Goal: Information Seeking & Learning: Understand process/instructions

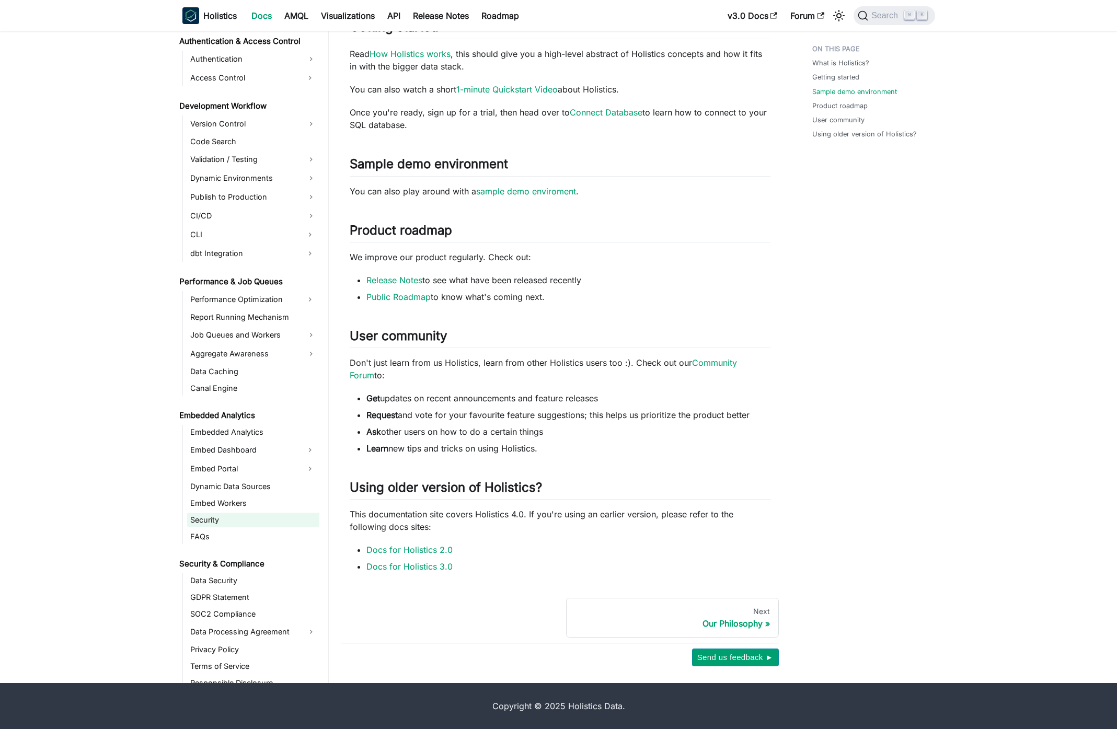
scroll to position [812, 0]
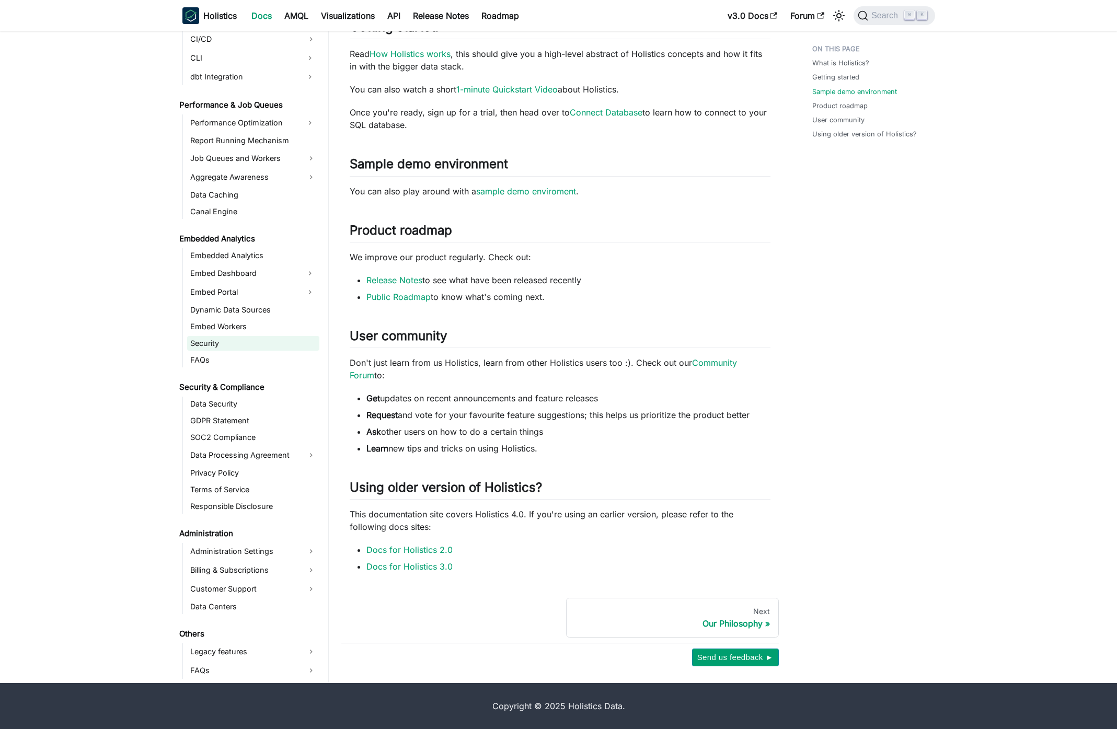
click at [224, 344] on link "Security" at bounding box center [253, 343] width 132 height 15
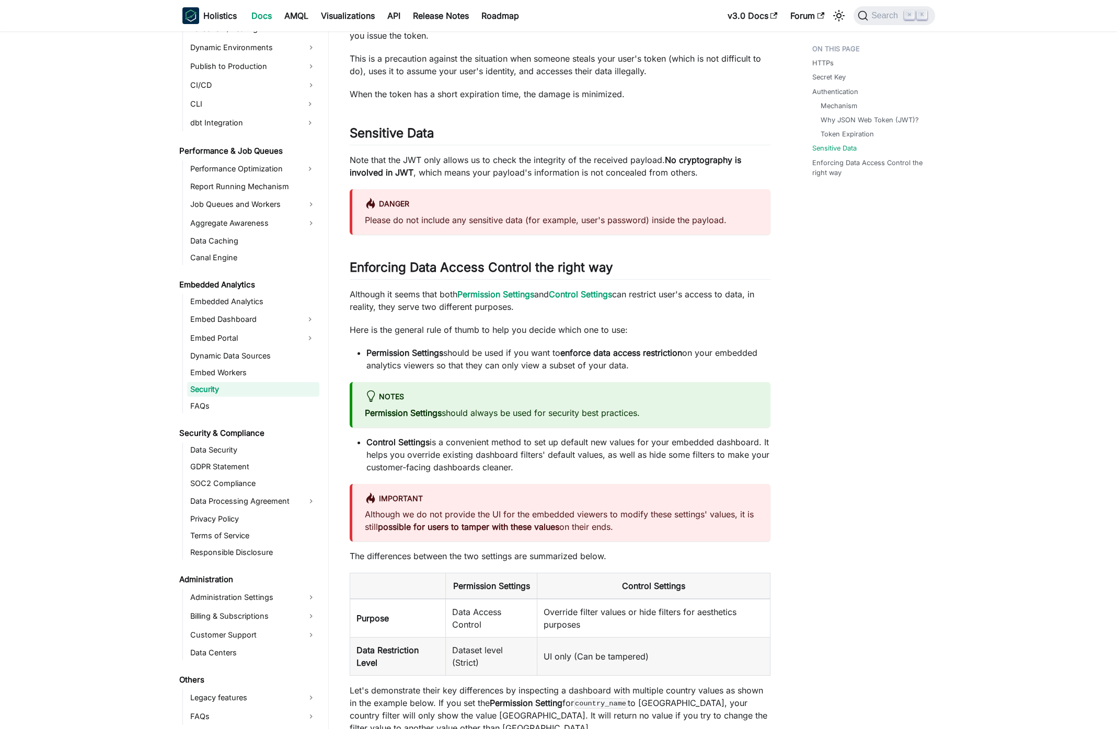
scroll to position [858, 0]
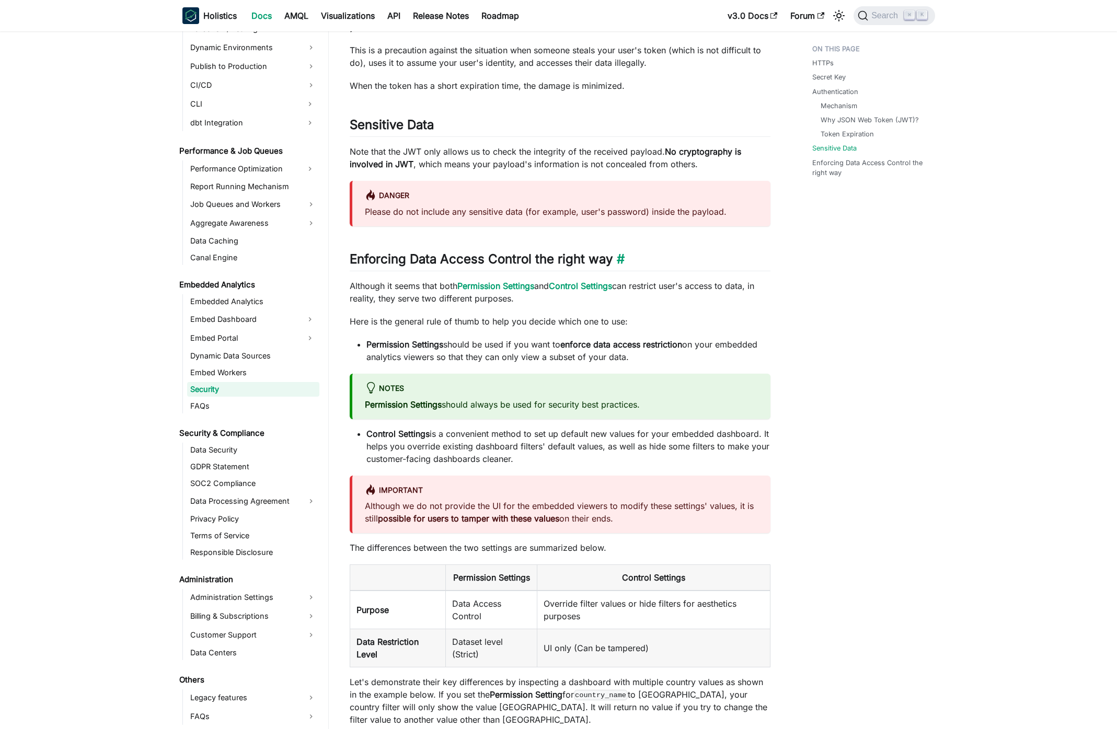
click at [624, 262] on link "​" at bounding box center [619, 259] width 12 height 15
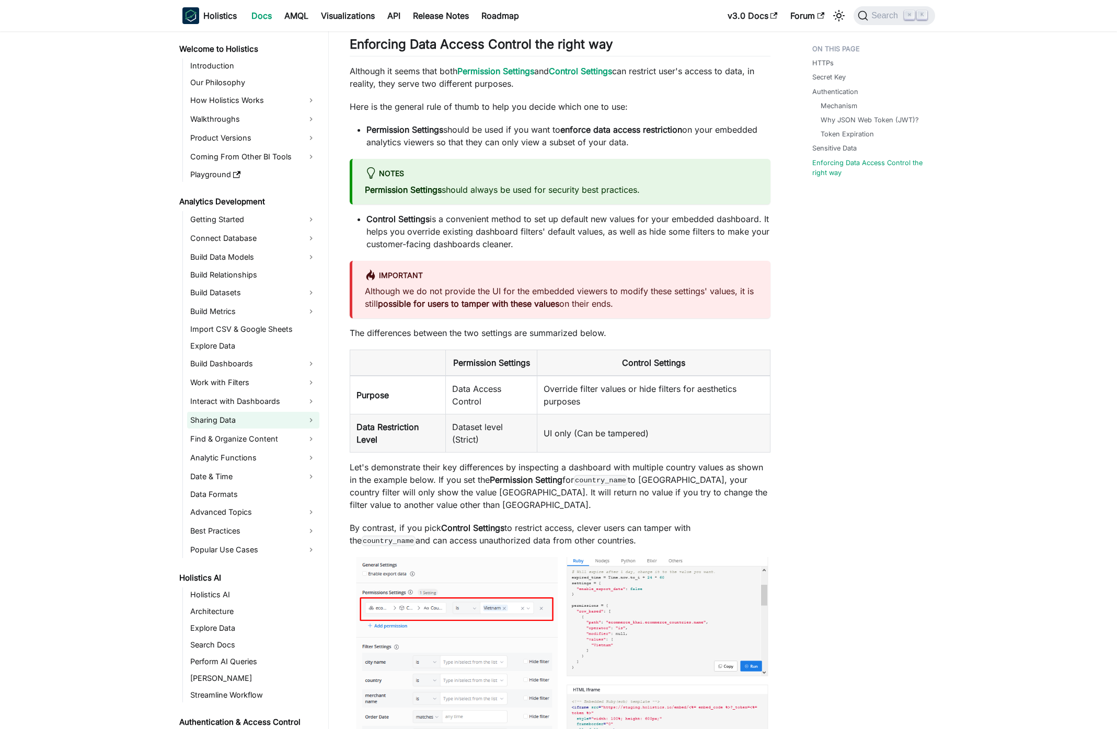
click at [240, 423] on link "Sharing Data" at bounding box center [253, 420] width 132 height 17
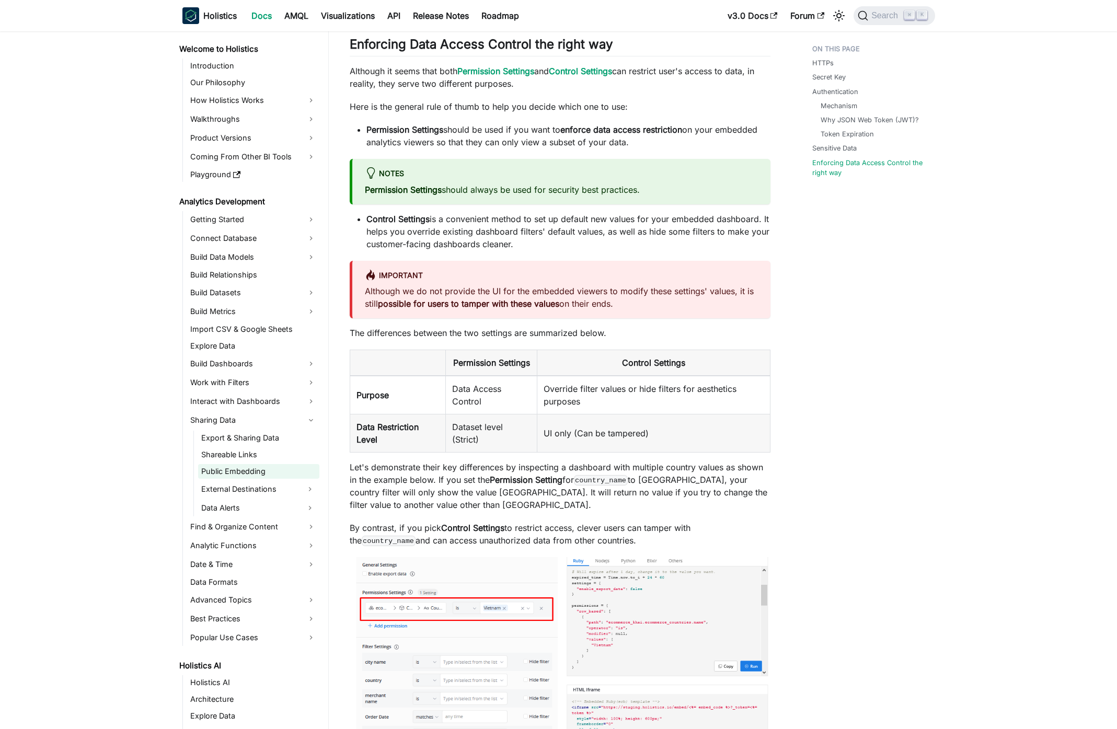
click at [252, 473] on link "Public Embedding" at bounding box center [258, 471] width 121 height 15
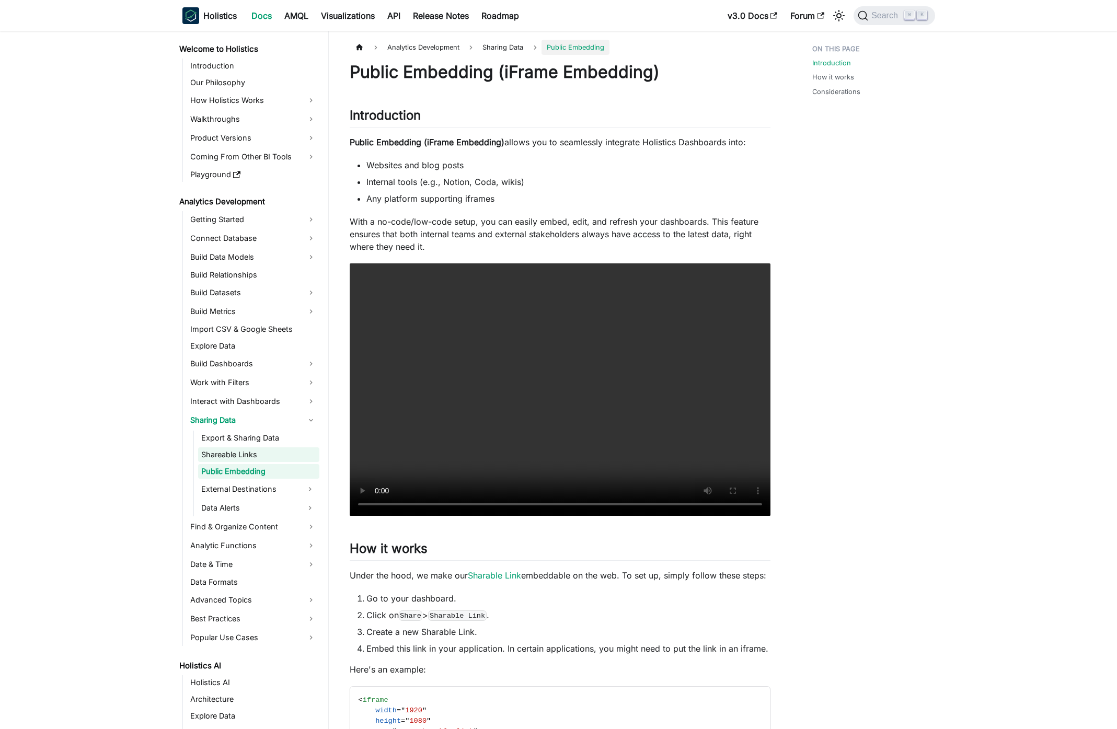
click at [246, 458] on link "Shareable Links" at bounding box center [258, 455] width 121 height 15
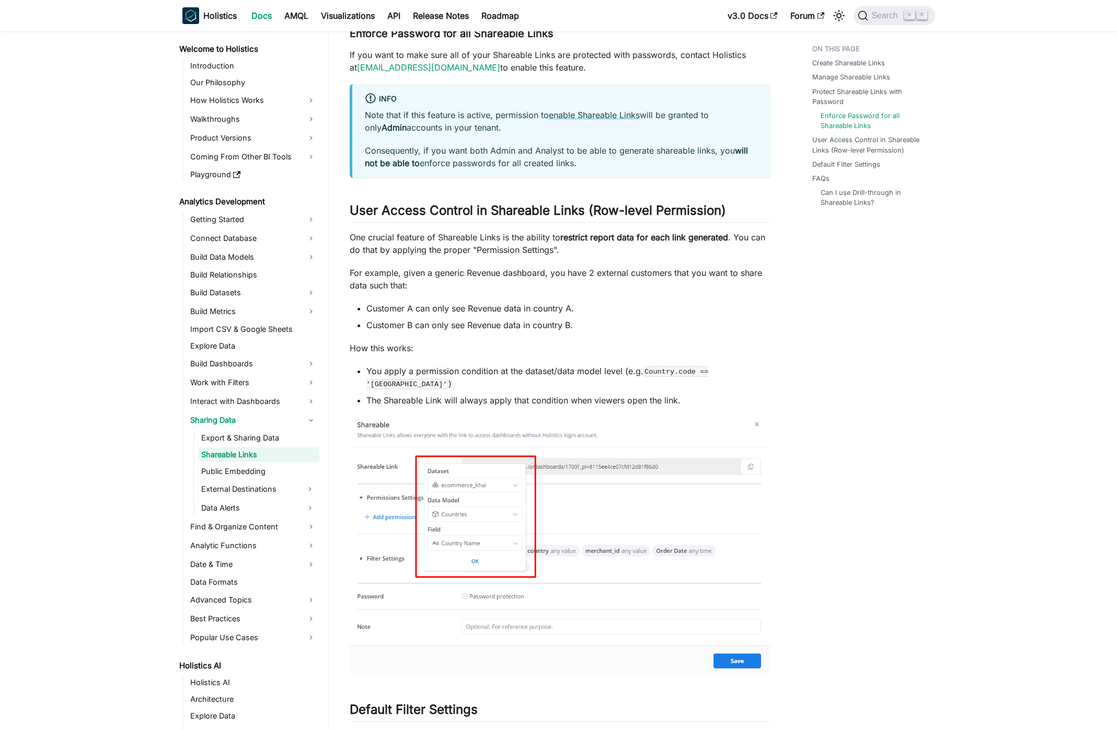
scroll to position [1744, 0]
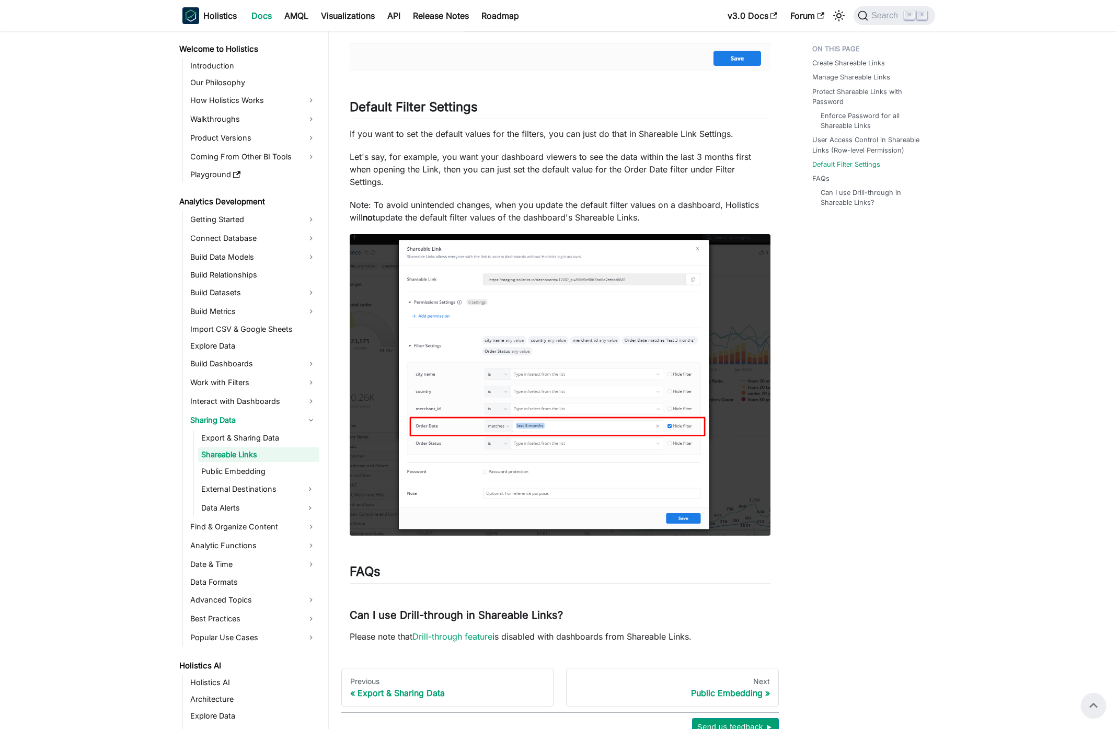
scroll to position [1696, 0]
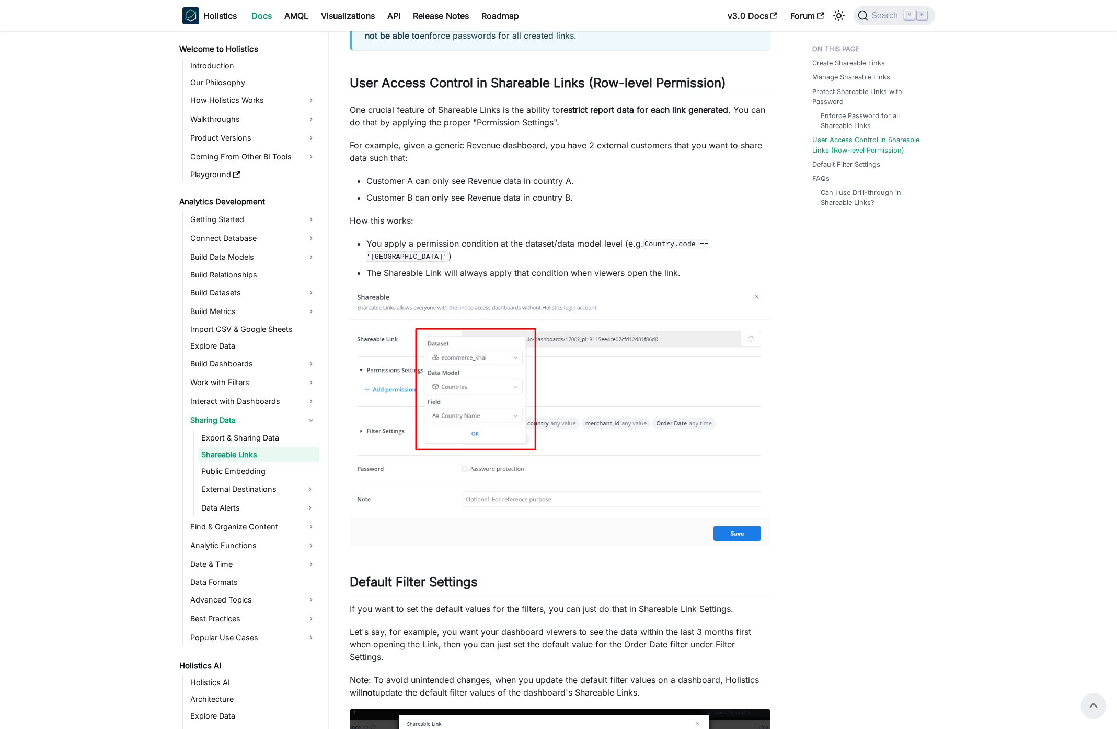
scroll to position [1374, 0]
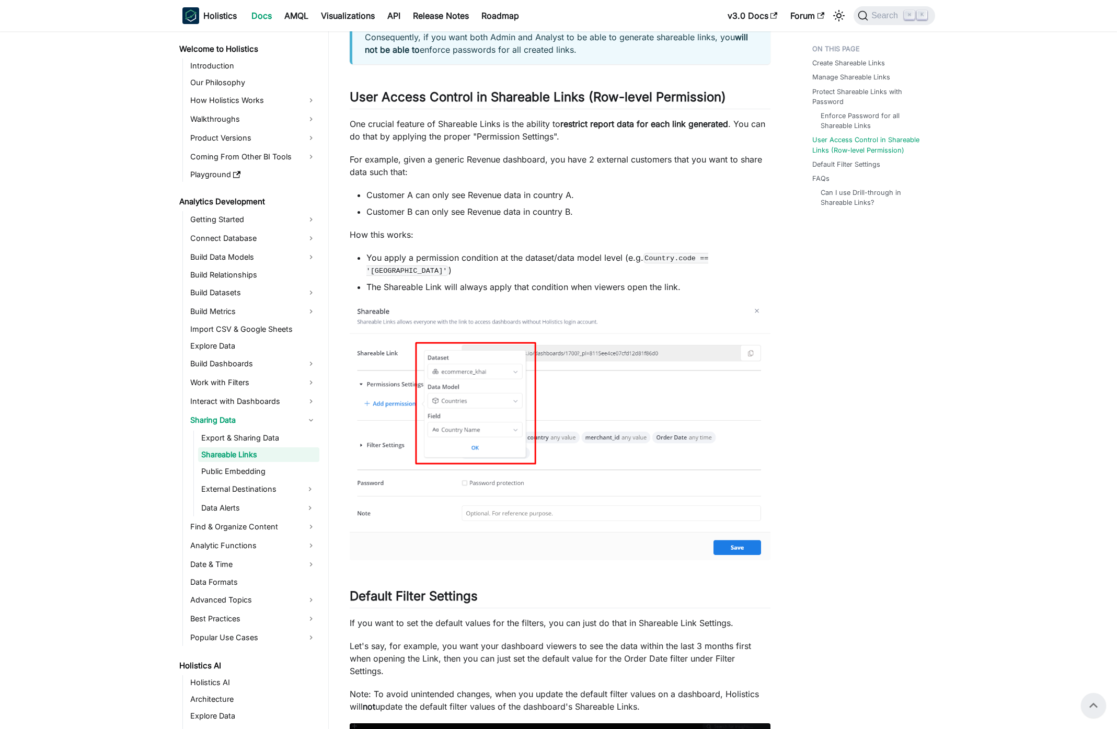
click at [669, 159] on p "For example, given a generic Revenue dashboard, you have 2 external customers t…" at bounding box center [560, 165] width 421 height 25
